Goal: Task Accomplishment & Management: Manage account settings

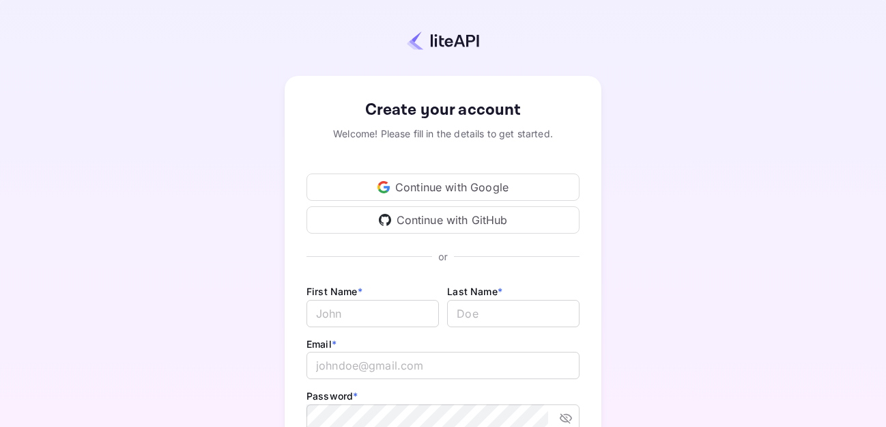
click at [437, 182] on div "Continue with Google" at bounding box center [443, 186] width 273 height 27
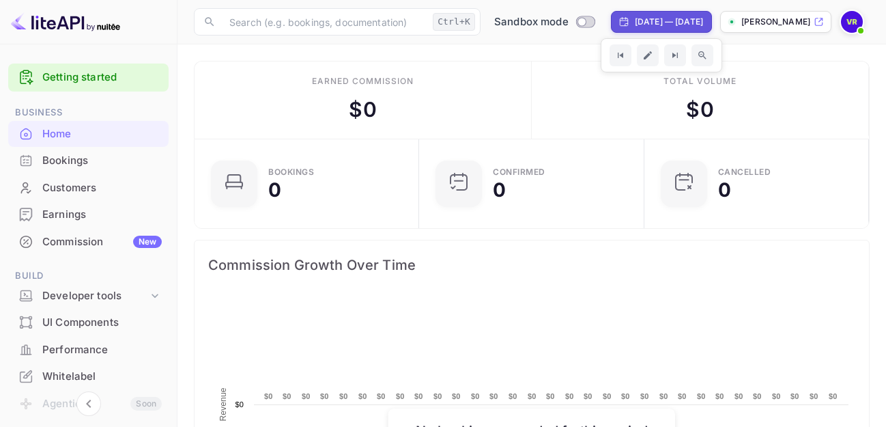
scroll to position [210, 206]
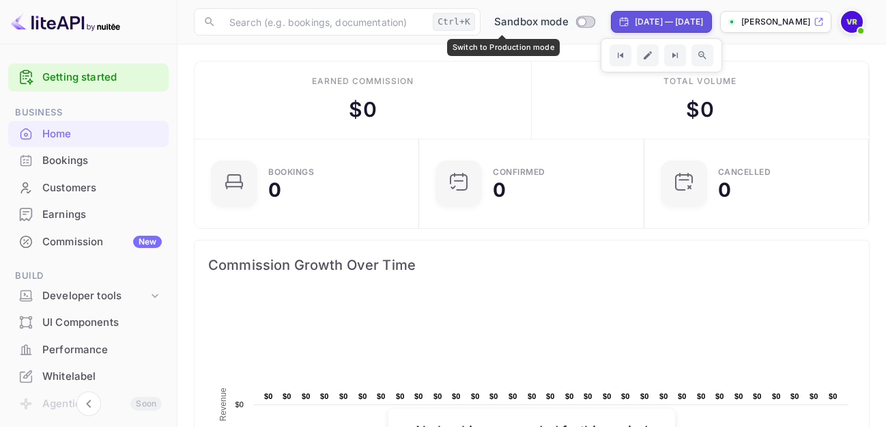
click at [569, 20] on input "Switch to Production mode" at bounding box center [582, 21] width 27 height 9
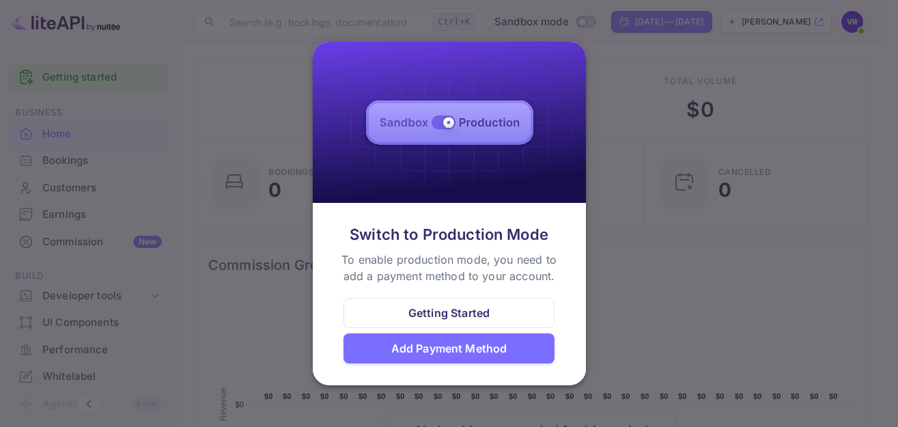
click at [467, 350] on div "Add Payment Method" at bounding box center [449, 348] width 116 height 16
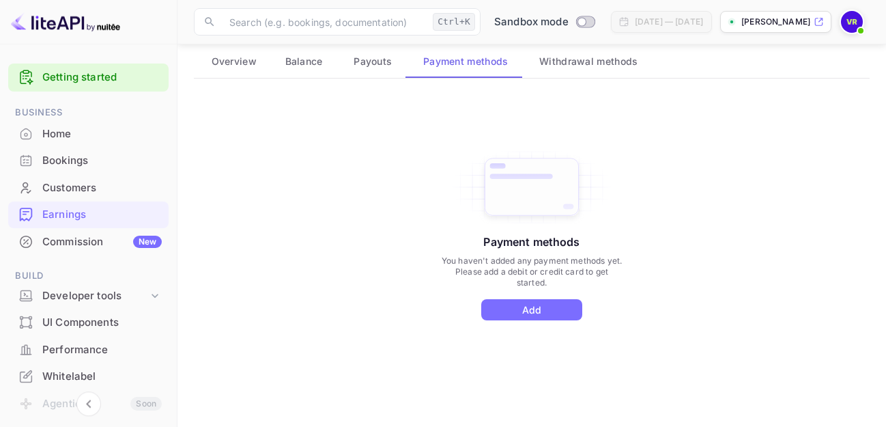
scroll to position [79, 0]
click at [533, 307] on button "Add" at bounding box center [531, 308] width 101 height 21
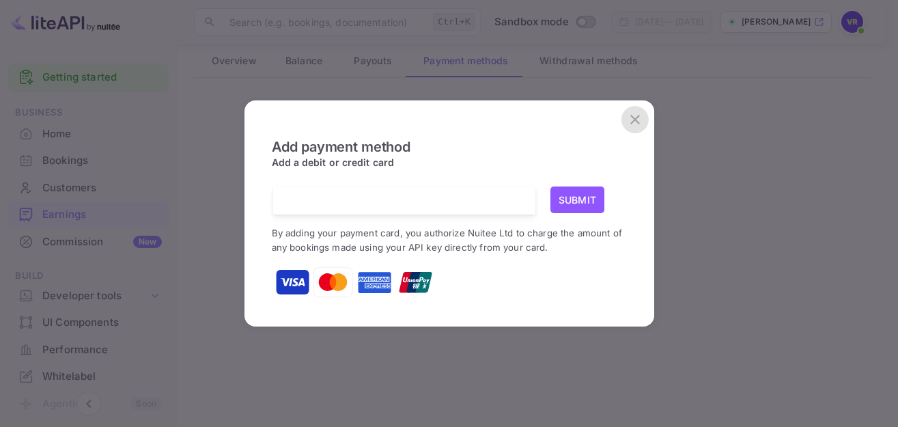
click at [635, 117] on icon "close" at bounding box center [635, 119] width 16 height 16
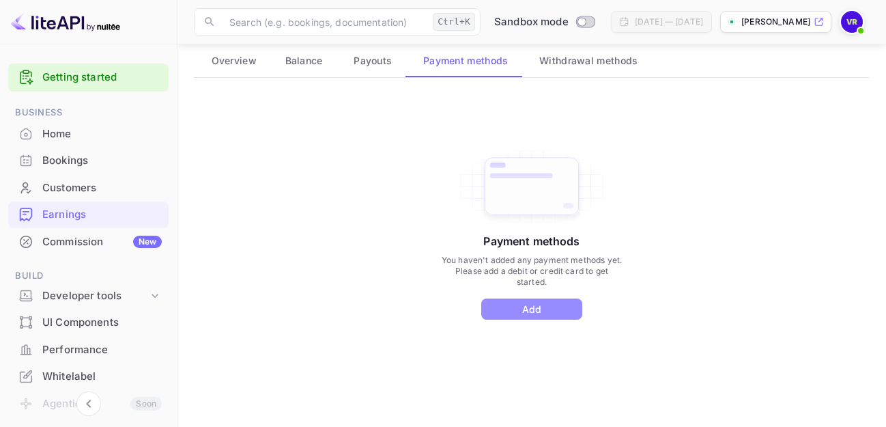
click at [527, 306] on button "Add" at bounding box center [531, 308] width 101 height 21
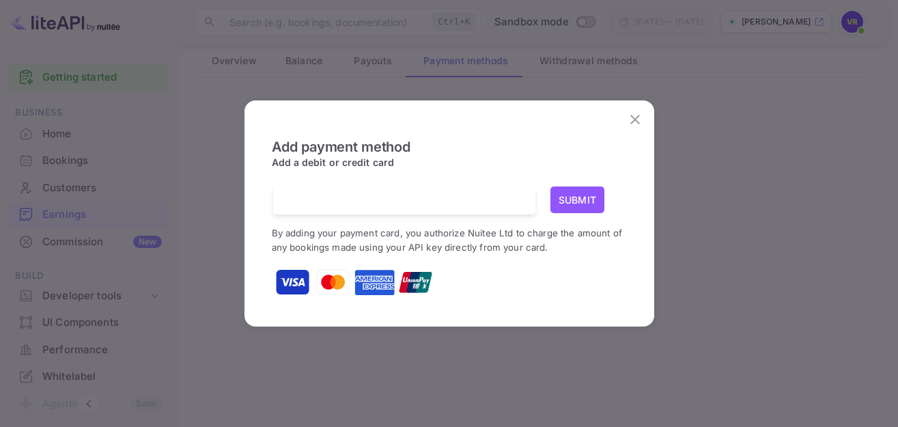
click at [578, 195] on button "Submit" at bounding box center [577, 199] width 55 height 27
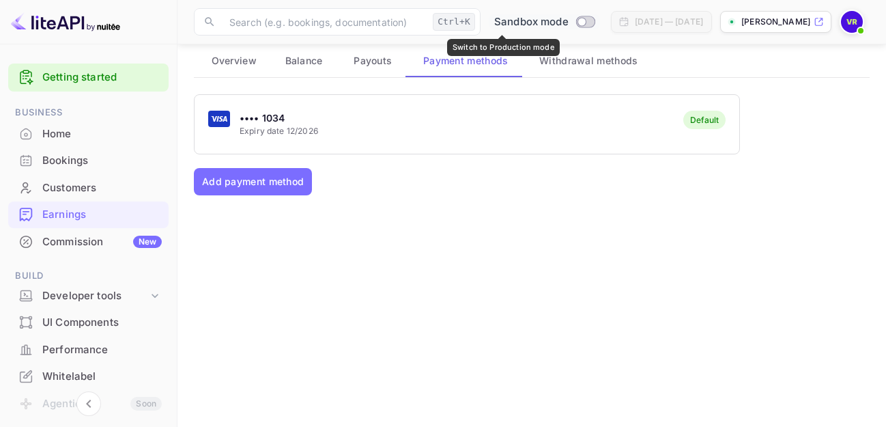
click at [569, 19] on input "Switch to Production mode" at bounding box center [582, 21] width 27 height 9
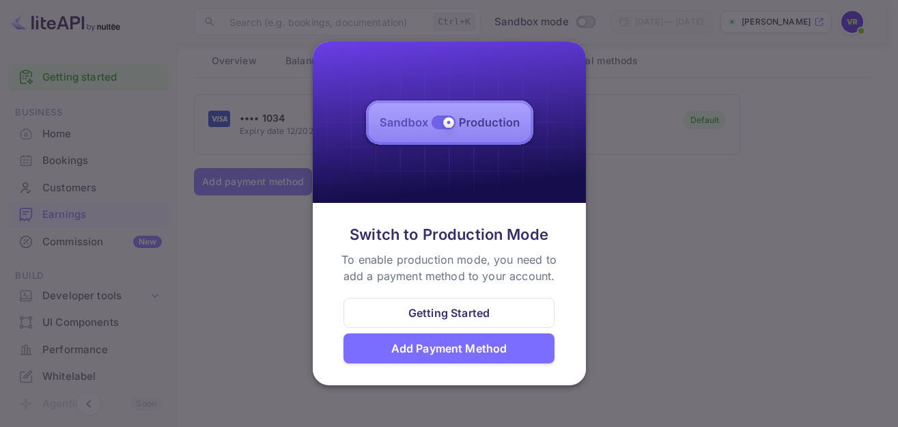
click at [454, 314] on div "Getting Started" at bounding box center [448, 313] width 81 height 16
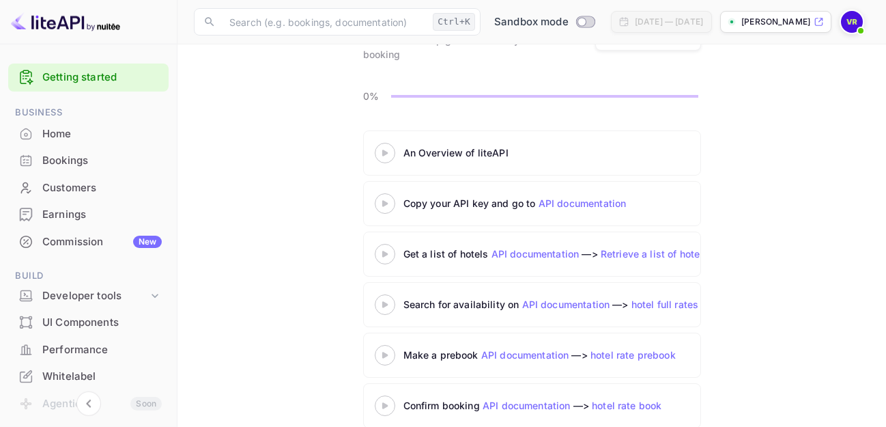
scroll to position [131, 0]
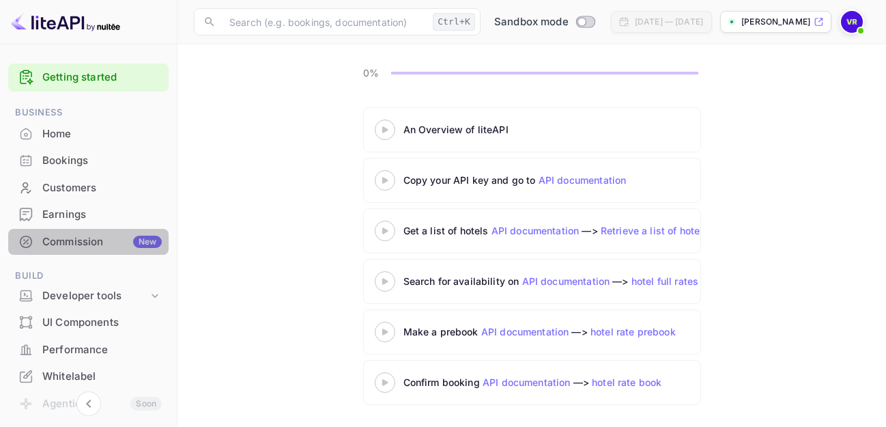
click at [91, 240] on div "Commission New" at bounding box center [102, 242] width 120 height 16
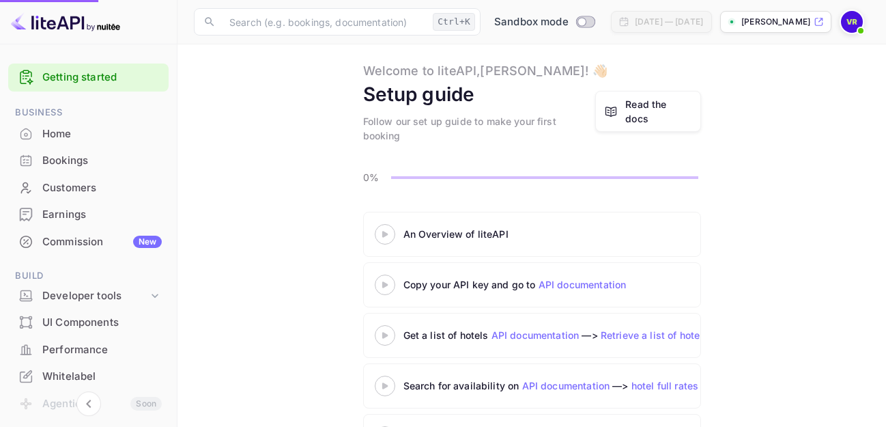
scroll to position [12, 0]
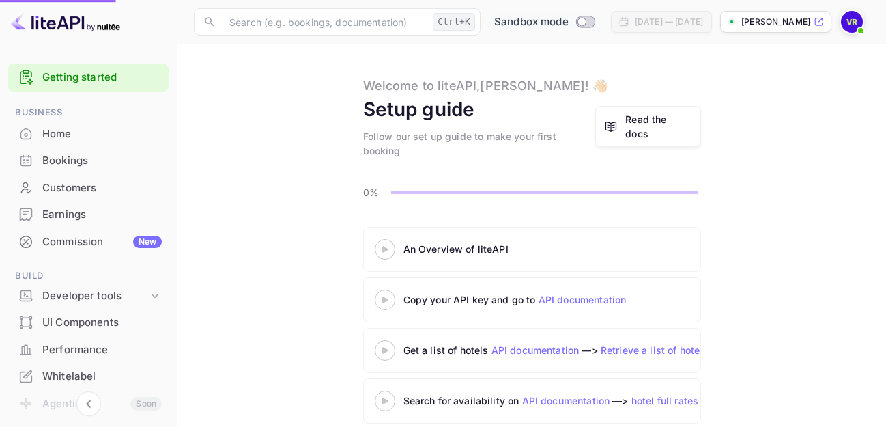
click at [569, 20] on input "Switch to Production mode" at bounding box center [582, 21] width 27 height 9
checkbox input "false"
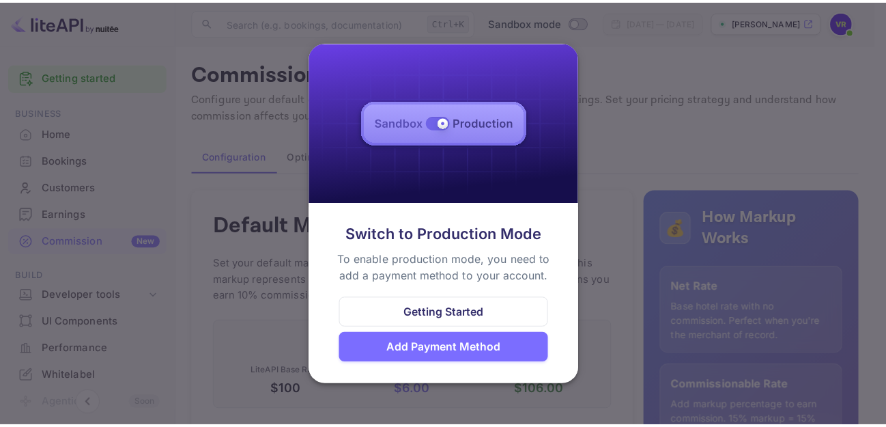
scroll to position [12, 12]
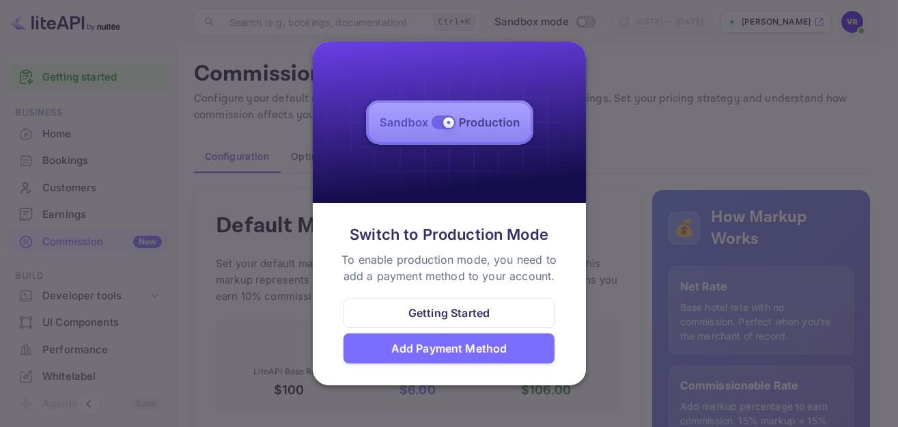
click at [657, 102] on div at bounding box center [449, 213] width 898 height 427
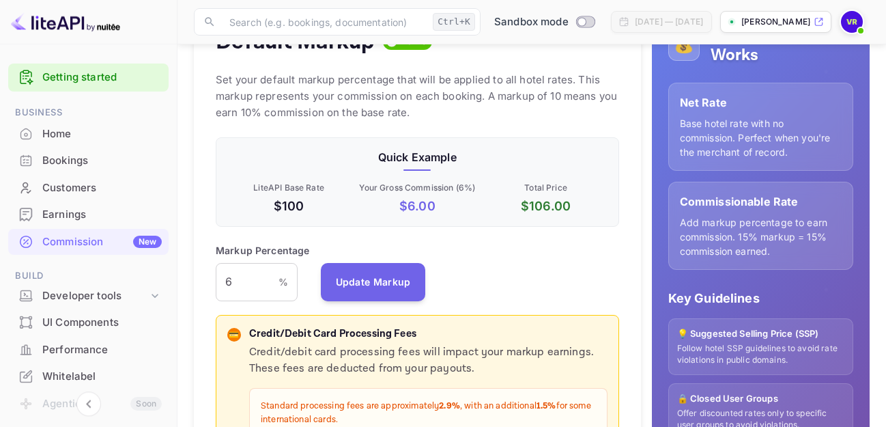
scroll to position [0, 0]
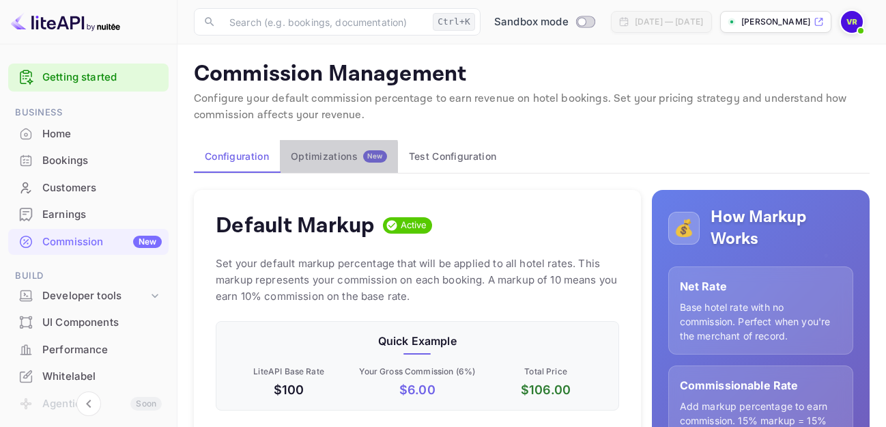
click at [322, 160] on div "Optimizations New" at bounding box center [339, 156] width 96 height 12
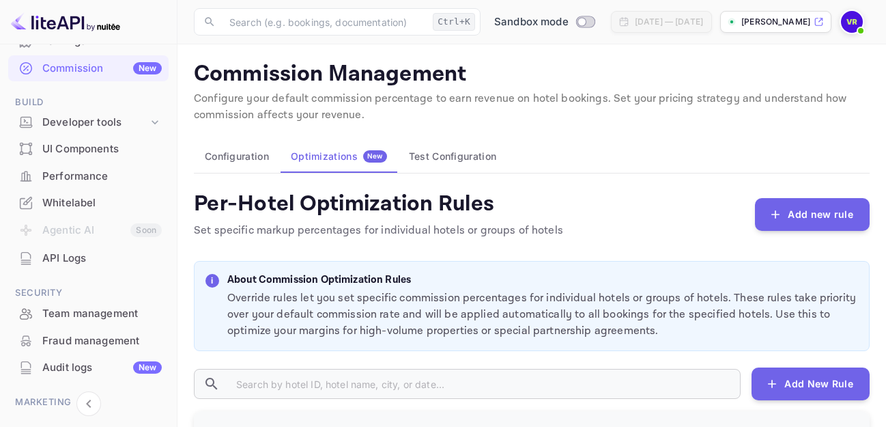
scroll to position [185, 0]
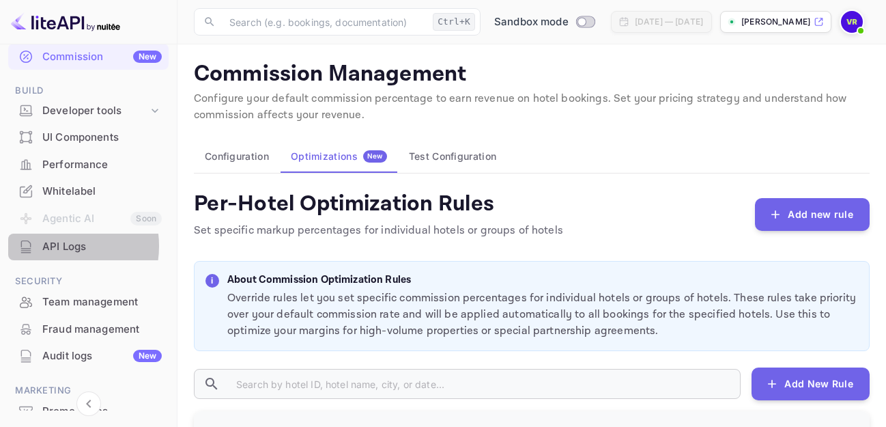
click at [56, 246] on div "API Logs" at bounding box center [102, 247] width 120 height 16
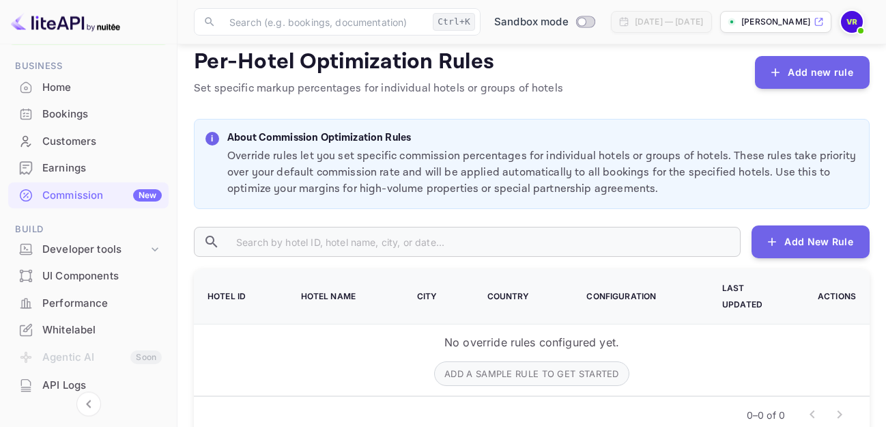
scroll to position [0, 0]
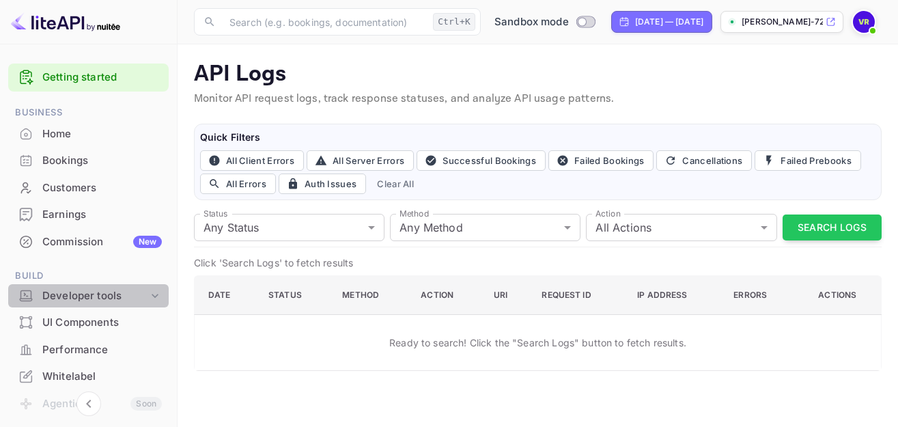
click at [152, 295] on icon at bounding box center [155, 296] width 7 height 4
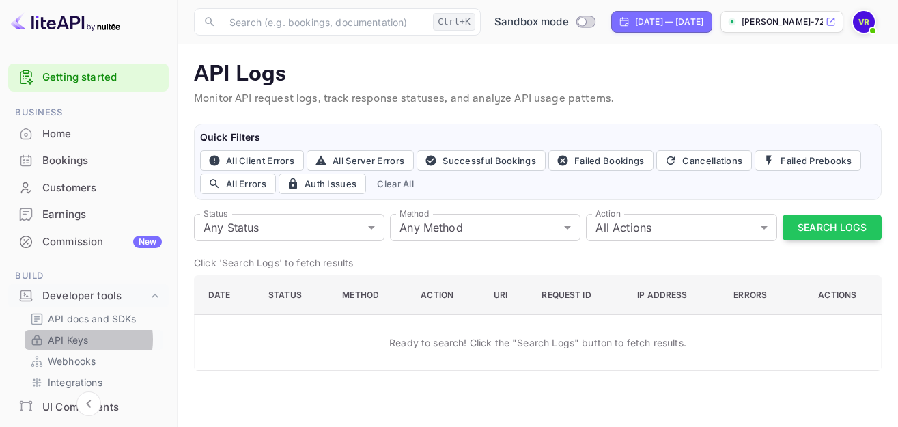
click at [75, 339] on p "API Keys" at bounding box center [68, 340] width 40 height 14
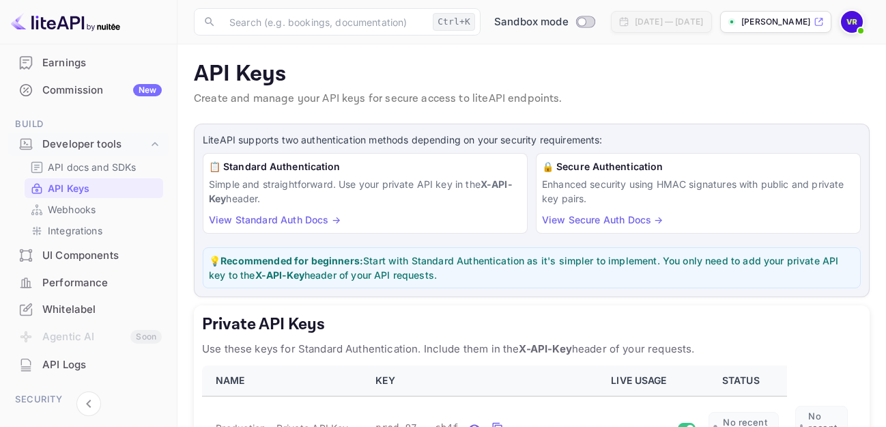
scroll to position [154, 0]
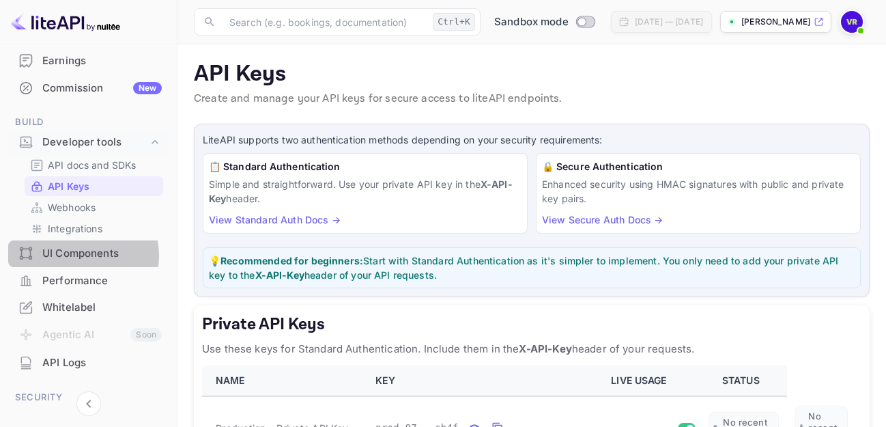
click at [81, 255] on div "UI Components" at bounding box center [102, 254] width 120 height 16
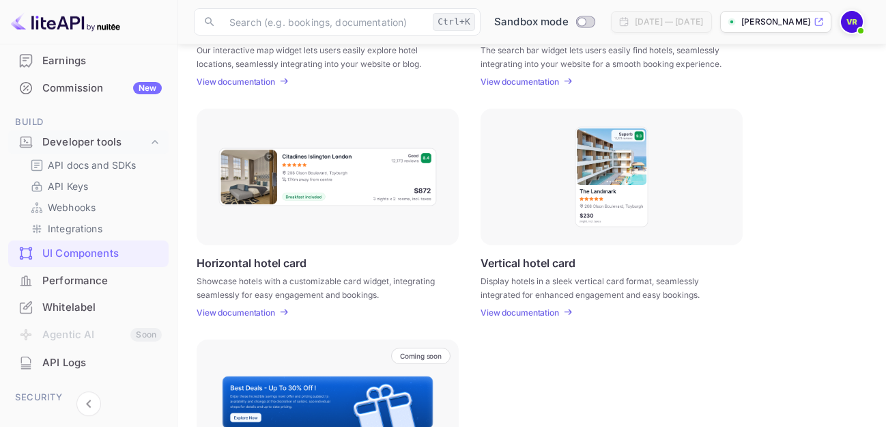
scroll to position [362, 0]
click at [259, 315] on p "View documentation" at bounding box center [236, 314] width 79 height 10
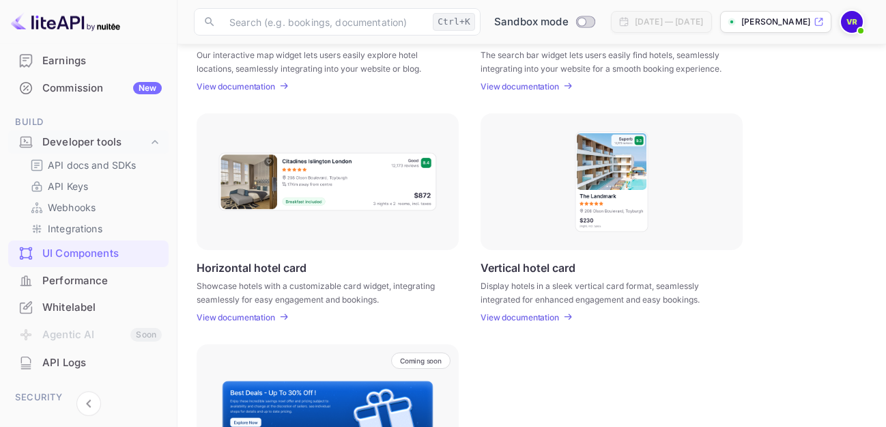
scroll to position [416, 0]
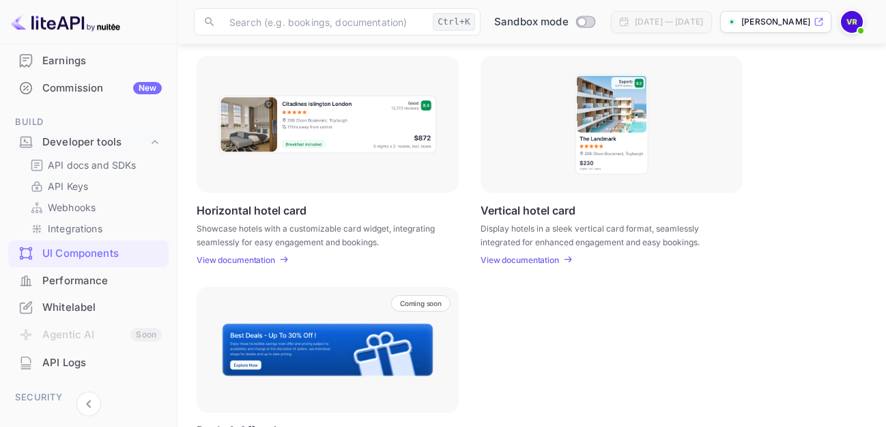
click at [614, 133] on img at bounding box center [611, 124] width 75 height 102
click at [547, 261] on p "View documentation" at bounding box center [520, 260] width 79 height 10
click at [89, 309] on div "Whitelabel" at bounding box center [102, 308] width 120 height 16
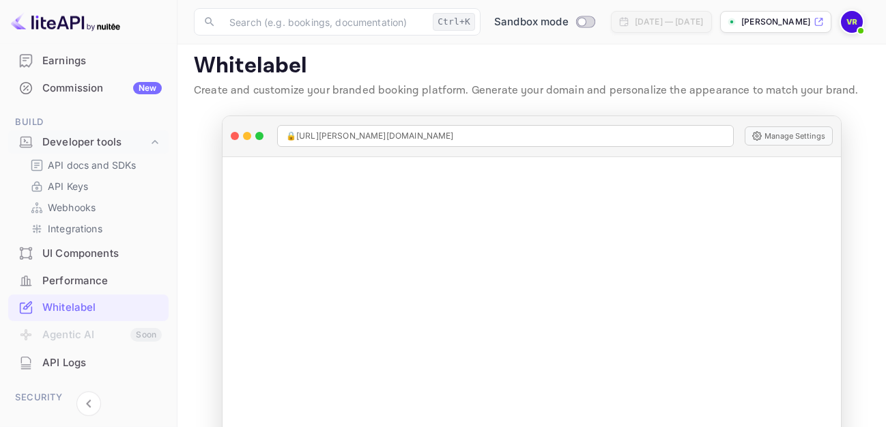
scroll to position [55, 0]
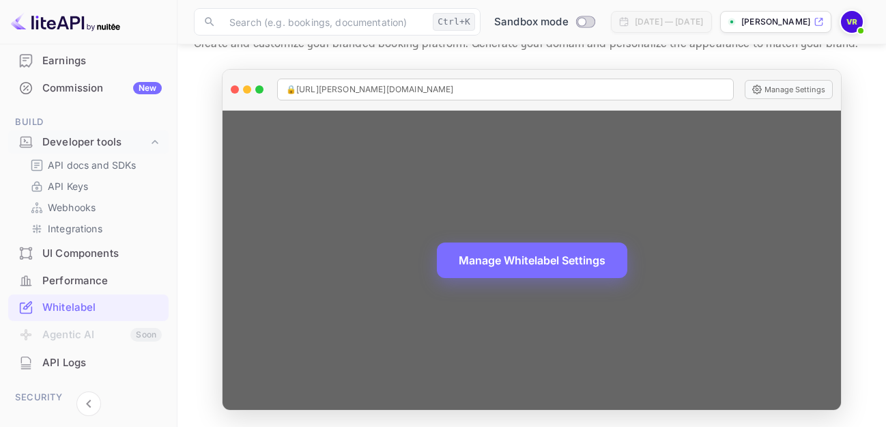
click at [348, 89] on span "🔒 https://victor-rono-72sps.nuitee.link" at bounding box center [370, 89] width 168 height 12
click at [768, 87] on button "Manage Settings" at bounding box center [789, 89] width 88 height 19
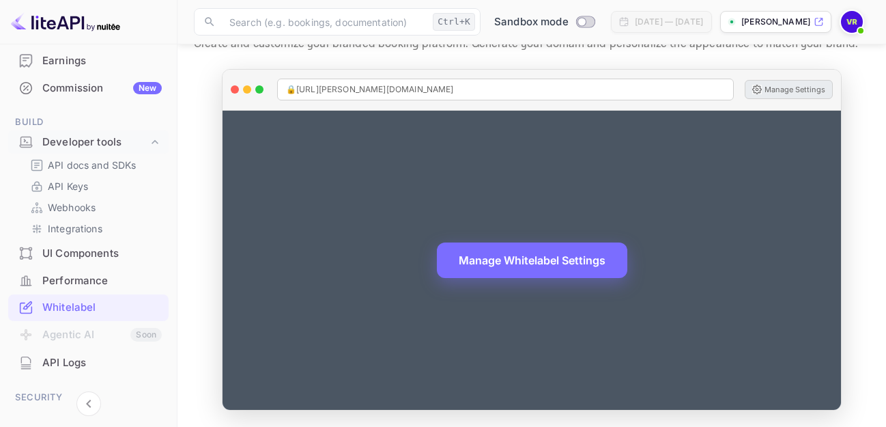
drag, startPoint x: 838, startPoint y: 132, endPoint x: 843, endPoint y: 221, distance: 88.9
click at [843, 221] on div "🔒 https://victor-rono-72sps.nuitee.link Manage Settings Manage Whitelabel Setti…" at bounding box center [532, 239] width 621 height 341
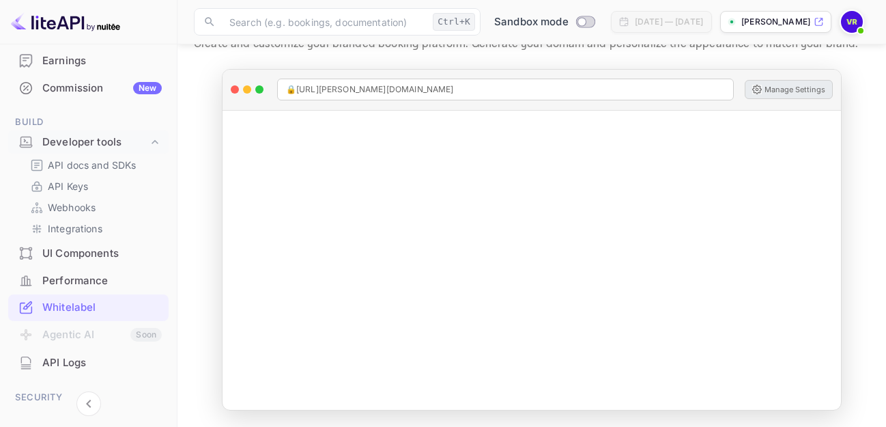
click at [861, 120] on main "Whitelabel Create and customize your branded booking platform. Generate your do…" at bounding box center [532, 208] width 709 height 437
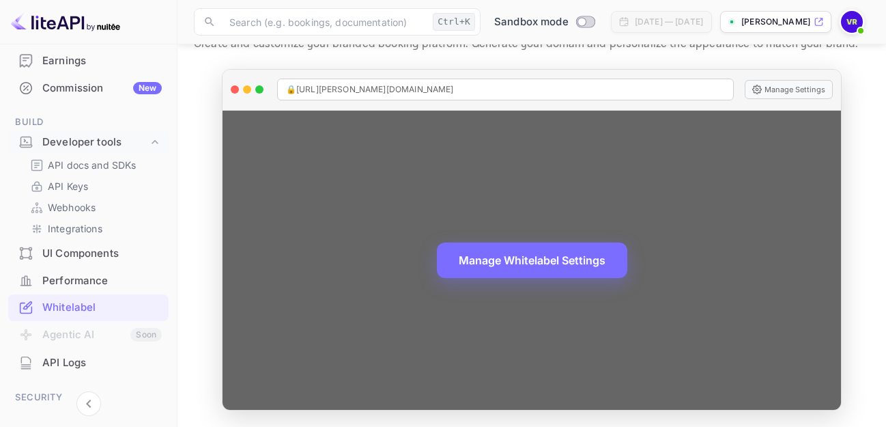
click at [611, 232] on div "Manage Whitelabel Settings" at bounding box center [532, 260] width 619 height 299
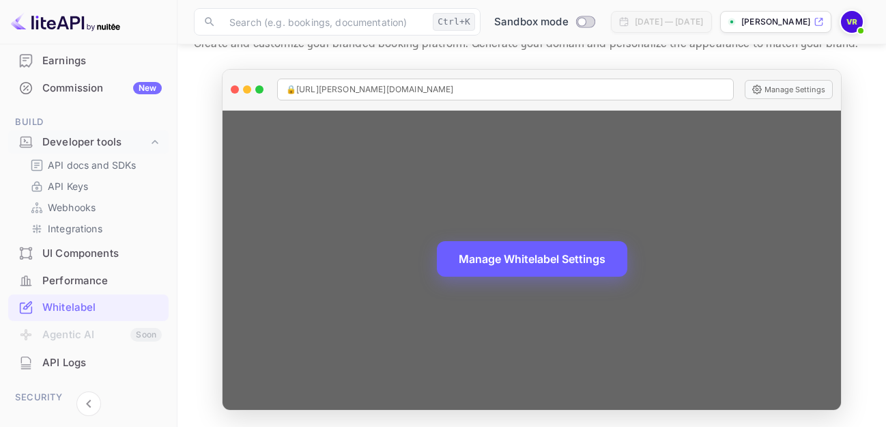
click at [519, 259] on button "Manage Whitelabel Settings" at bounding box center [532, 259] width 191 height 36
click at [576, 253] on button "Manage Whitelabel Settings" at bounding box center [532, 259] width 191 height 36
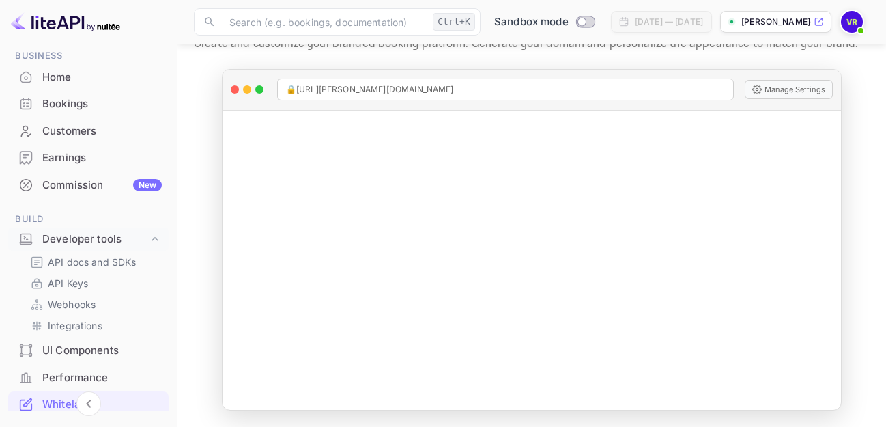
scroll to position [0, 0]
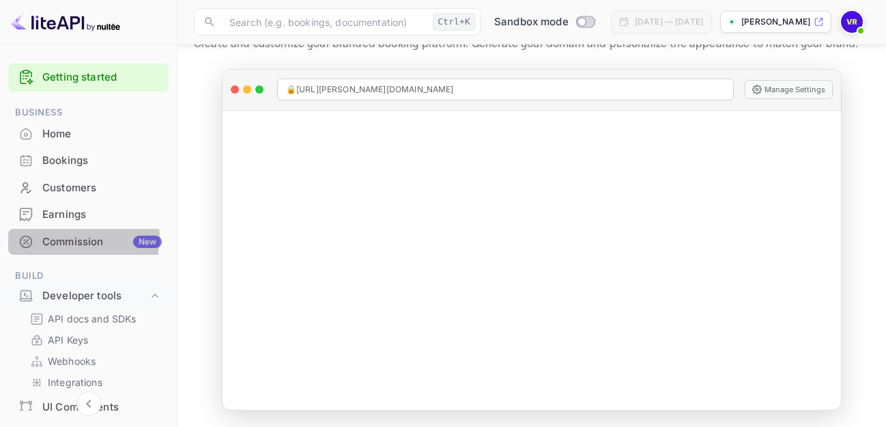
click at [82, 238] on div "Commission New" at bounding box center [102, 242] width 120 height 16
